Goal: Find specific page/section: Find specific page/section

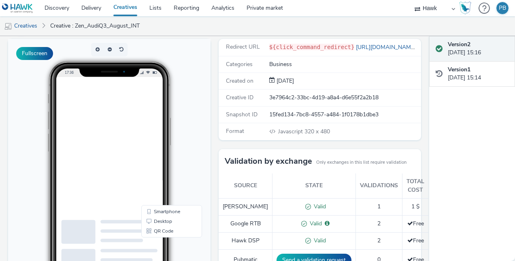
scroll to position [55, 0]
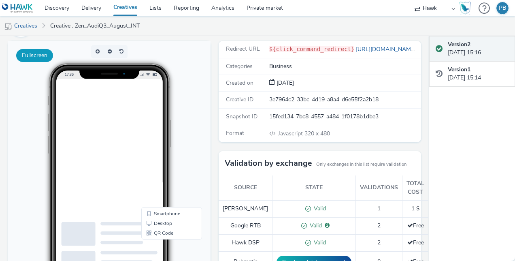
click at [41, 49] on button "Fullscreen" at bounding box center [34, 55] width 37 height 13
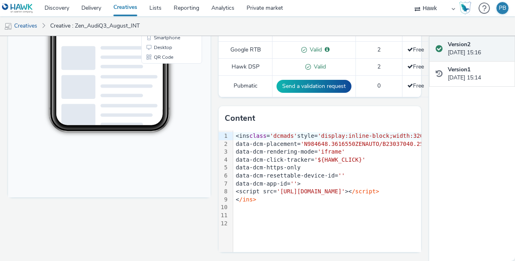
scroll to position [0, 0]
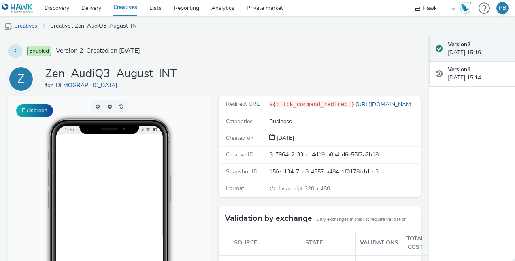
click at [14, 50] on button at bounding box center [15, 51] width 14 height 14
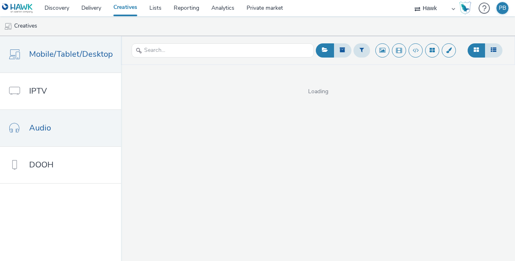
click at [50, 126] on span "Audio" at bounding box center [40, 128] width 22 height 12
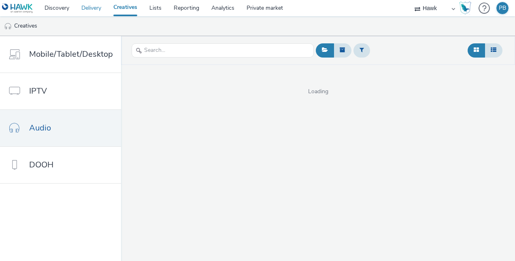
click at [87, 4] on link "Delivery" at bounding box center [91, 8] width 32 height 16
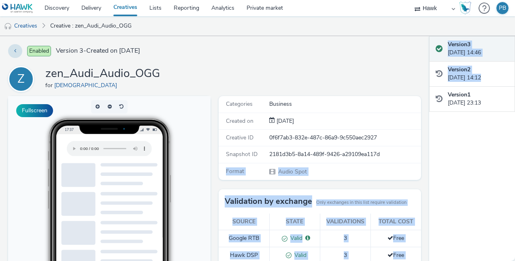
drag, startPoint x: 429, startPoint y: 89, endPoint x: 429, endPoint y: 159, distance: 69.7
click at [429, 159] on div "Enabled Version 3 - Created on 03 August 2019 Z zen_Audi_Audio_OGG for Zen Full…" at bounding box center [257, 148] width 515 height 225
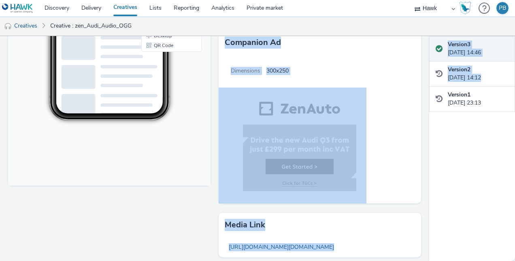
scroll to position [243, 0]
click at [390, 146] on div "Dimensions 300x250" at bounding box center [320, 128] width 203 height 149
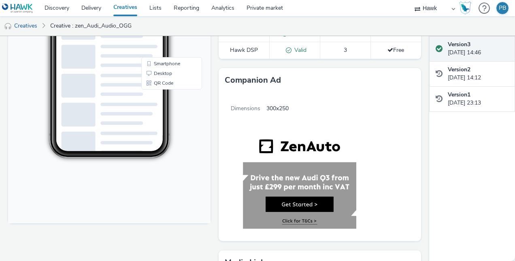
scroll to position [225, 0]
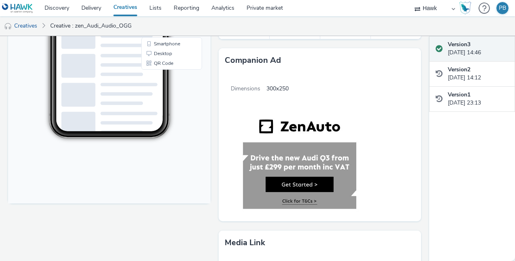
click at [285, 154] on img at bounding box center [293, 161] width 148 height 113
click at [292, 160] on img at bounding box center [293, 161] width 148 height 113
click at [297, 128] on img at bounding box center [293, 161] width 148 height 113
click at [240, 64] on h3 "Companion Ad" at bounding box center [253, 60] width 56 height 12
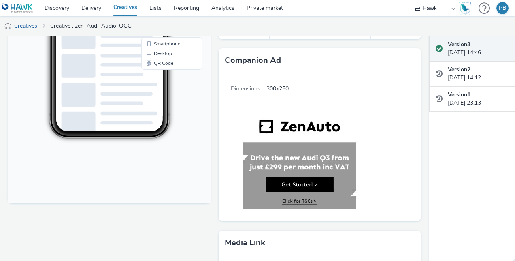
click at [282, 127] on img at bounding box center [293, 161] width 148 height 113
click at [279, 160] on img at bounding box center [293, 161] width 148 height 113
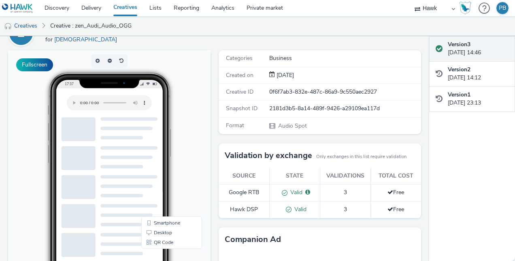
scroll to position [65, 0]
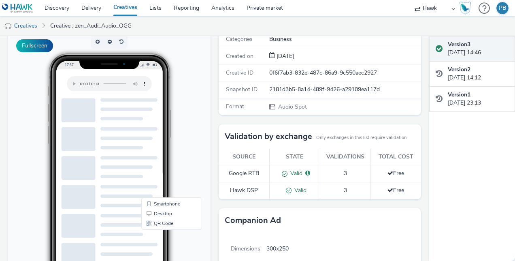
click at [430, 141] on div "Version 3 09 August 2019, 14:46 Version 2 07 August 2019, 14:12 Version 1 03 Au…" at bounding box center [472, 148] width 86 height 225
click at [295, 70] on div "0f6f7ab3-832e-487c-86a9-9c550aec2927" at bounding box center [344, 73] width 151 height 8
click at [279, 105] on span "Audio Spot" at bounding box center [293, 107] width 30 height 8
